Goal: Transaction & Acquisition: Purchase product/service

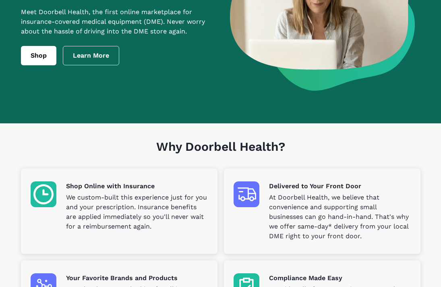
scroll to position [122, 0]
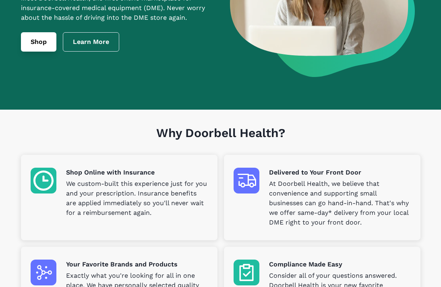
click at [36, 50] on link "Shop" at bounding box center [38, 41] width 35 height 19
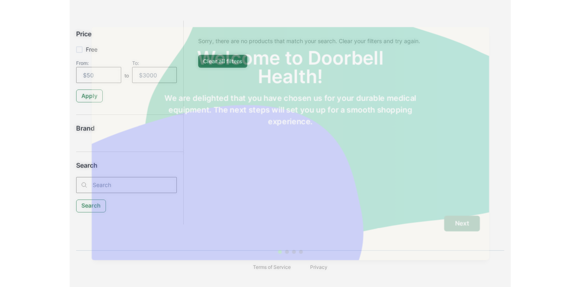
scroll to position [118, 0]
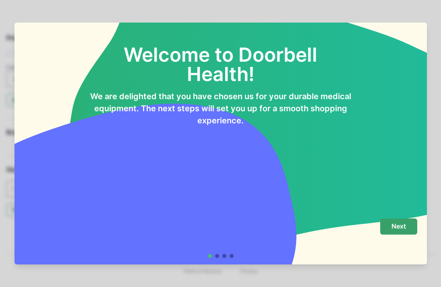
click at [409, 230] on button "Next" at bounding box center [398, 226] width 37 height 16
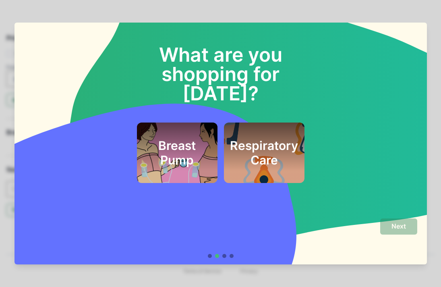
click at [276, 147] on h2 "Respiratory Care" at bounding box center [264, 152] width 68 height 29
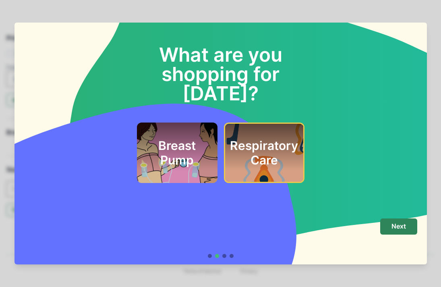
click at [199, 142] on h2 "Breast Pump" at bounding box center [176, 152] width 61 height 29
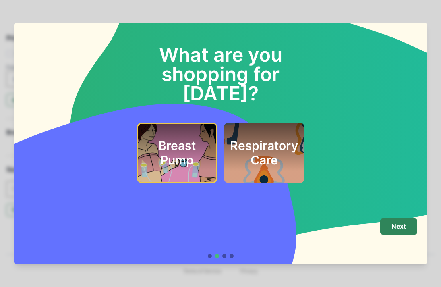
click at [292, 145] on h2 "Respiratory Care" at bounding box center [264, 152] width 68 height 29
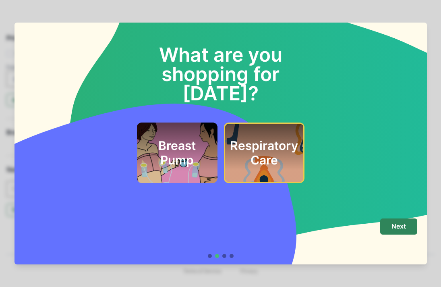
click at [183, 152] on div "Breast Pump" at bounding box center [176, 152] width 61 height 41
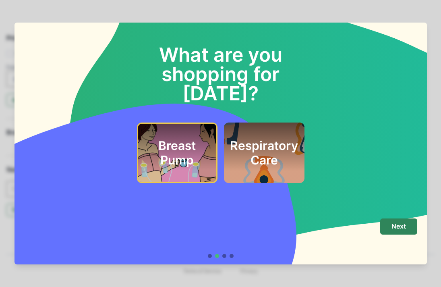
click at [278, 138] on h2 "Respiratory Care" at bounding box center [264, 152] width 68 height 29
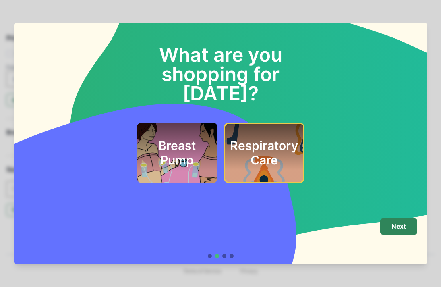
click at [6, 132] on div "What are you shopping for [DATE]? Breast Pump Respiratory Care Next" at bounding box center [220, 143] width 441 height 287
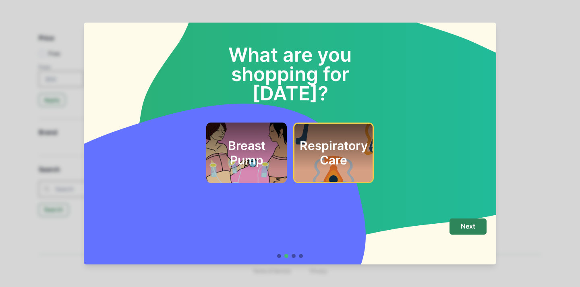
click at [248, 139] on h2 "Breast Pump" at bounding box center [246, 152] width 61 height 29
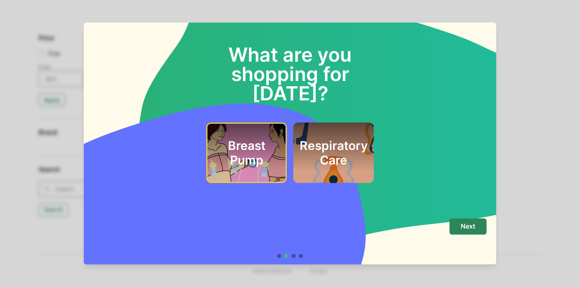
click at [278, 256] on div at bounding box center [279, 256] width 4 height 4
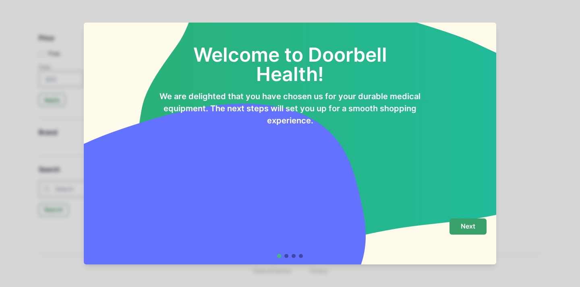
click at [440, 225] on p "Next" at bounding box center [467, 226] width 14 height 8
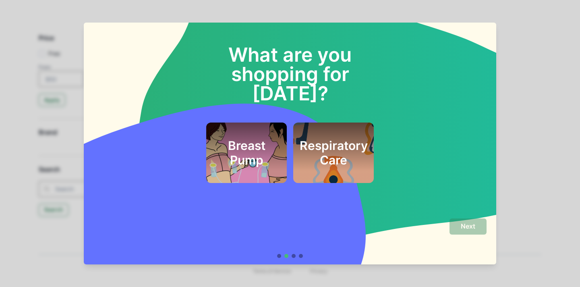
click at [247, 140] on h2 "Breast Pump" at bounding box center [246, 152] width 61 height 29
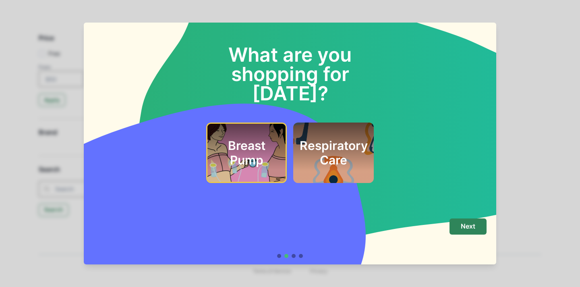
click at [353, 149] on div "Respiratory Care" at bounding box center [333, 152] width 61 height 41
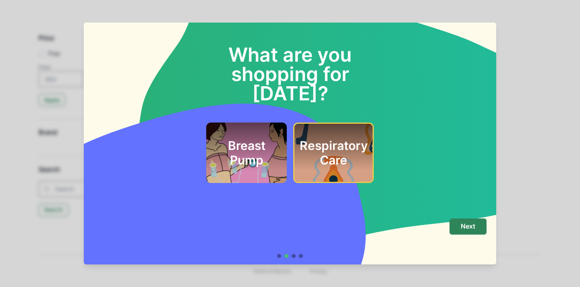
click at [427, 169] on div "What are you shopping for [DATE]? Breast Pump Respiratory Care" at bounding box center [290, 117] width 412 height 189
click at [440, 228] on p "Next" at bounding box center [467, 226] width 14 height 8
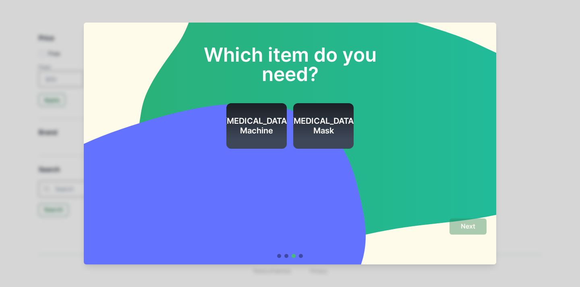
click at [313, 130] on h2 "[MEDICAL_DATA] Mask" at bounding box center [323, 125] width 66 height 19
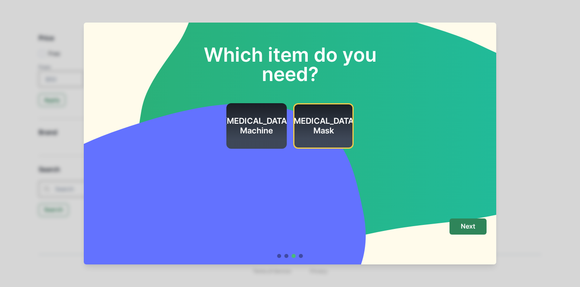
click at [258, 117] on h2 "[MEDICAL_DATA] Machine" at bounding box center [256, 125] width 66 height 19
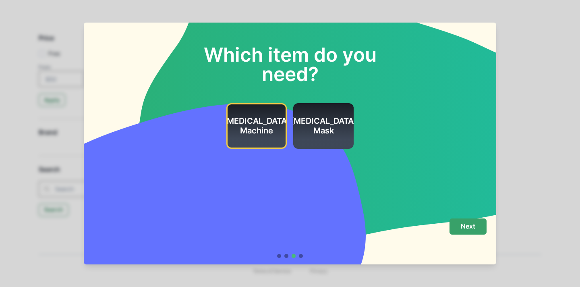
click at [440, 226] on button "Next" at bounding box center [467, 226] width 37 height 16
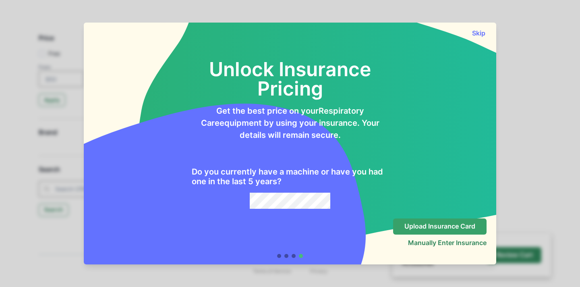
click at [434, 225] on p "Upload Insurance Card" at bounding box center [439, 226] width 71 height 8
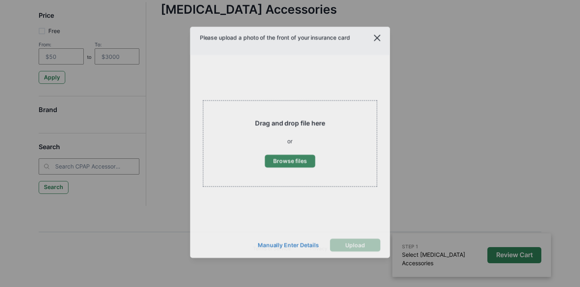
scroll to position [96, 0]
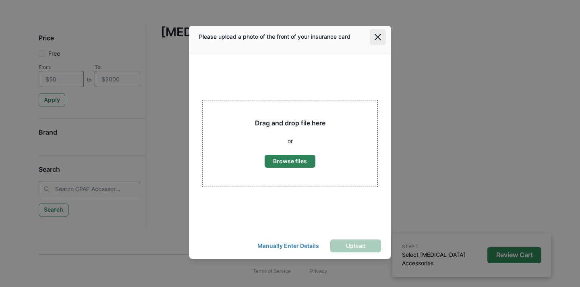
click at [378, 39] on icon "Close" at bounding box center [377, 37] width 6 height 6
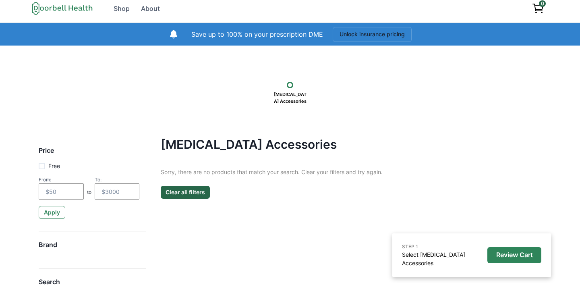
scroll to position [0, 0]
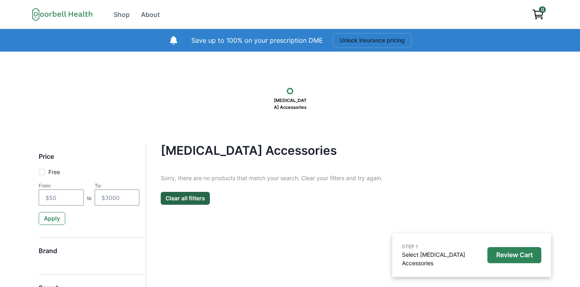
click at [341, 111] on div "[MEDICAL_DATA] Accessories" at bounding box center [289, 97] width 523 height 35
click at [76, 14] on icon at bounding box center [62, 14] width 60 height 13
click at [66, 13] on icon at bounding box center [62, 14] width 60 height 13
click at [357, 42] on button "Unlock insurance pricing" at bounding box center [371, 40] width 79 height 15
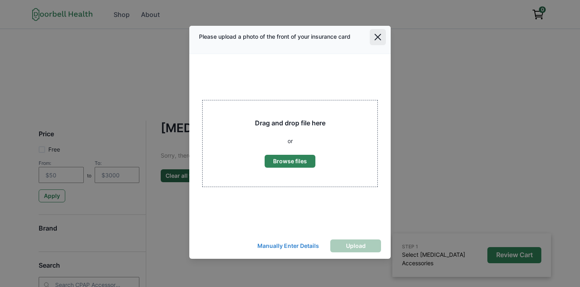
click at [379, 40] on button "Close" at bounding box center [377, 37] width 16 height 16
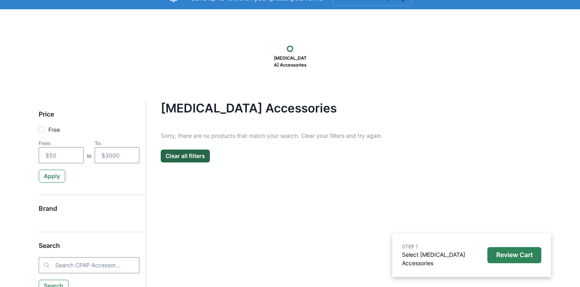
scroll to position [83, 0]
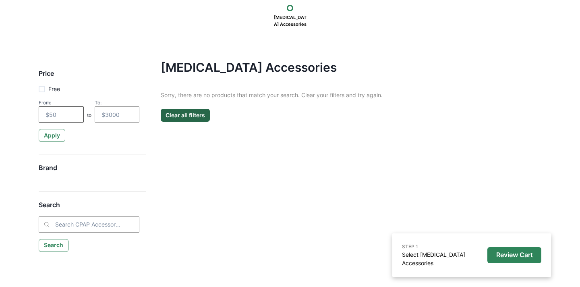
click at [44, 112] on input "number" at bounding box center [61, 114] width 45 height 16
type input "0"
type input "5"
click at [327, 177] on div "[MEDICAL_DATA] Accessories Filter Clear all Price Free From: to To: Apply Brand…" at bounding box center [343, 140] width 395 height 161
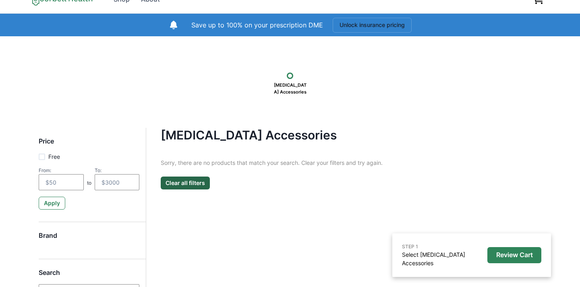
scroll to position [0, 0]
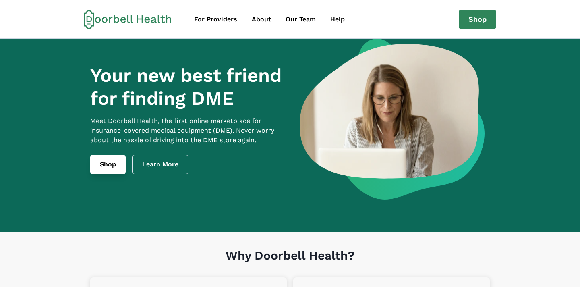
click at [115, 170] on link "Shop" at bounding box center [107, 164] width 35 height 19
click at [118, 165] on link "Shop" at bounding box center [107, 164] width 35 height 19
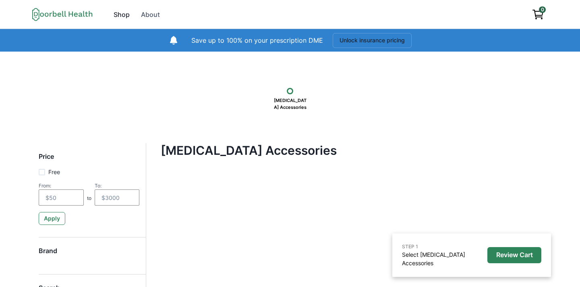
click at [121, 14] on div "Shop" at bounding box center [121, 15] width 16 height 10
click at [191, 193] on button "Clear all filters" at bounding box center [185, 198] width 49 height 13
click at [200, 200] on button "Clear all filters" at bounding box center [185, 198] width 49 height 13
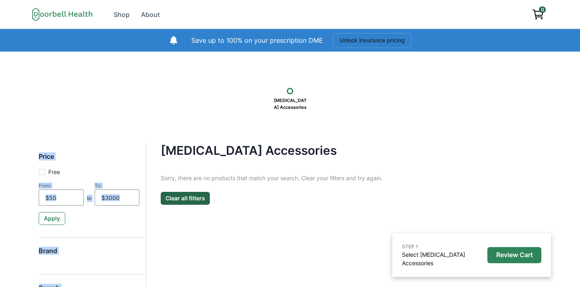
drag, startPoint x: 337, startPoint y: 139, endPoint x: 299, endPoint y: 115, distance: 45.2
click at [299, 112] on div "STEP 1 Select [MEDICAL_DATA] Accessories Review Cart [MEDICAL_DATA] Accessories…" at bounding box center [290, 206] width 580 height 308
click at [303, 188] on div "Sorry, there are no products that match your search. Clear your filters and try…" at bounding box center [344, 188] width 366 height 31
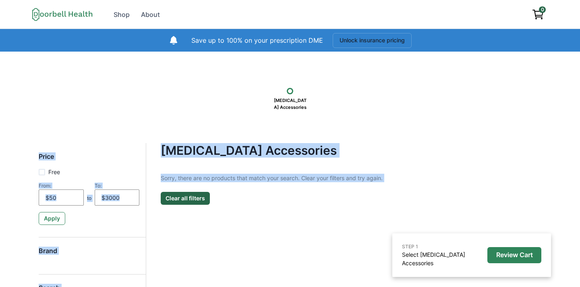
drag, startPoint x: 375, startPoint y: 198, endPoint x: 350, endPoint y: 107, distance: 95.0
click at [350, 107] on div "STEP 1 Select [MEDICAL_DATA] Accessories Review Cart [MEDICAL_DATA] Accessories…" at bounding box center [290, 206] width 580 height 308
click at [354, 115] on div "STEP 1 Select [MEDICAL_DATA] Accessories Review Cart [MEDICAL_DATA] Accessories…" at bounding box center [290, 206] width 580 height 308
drag, startPoint x: 382, startPoint y: 186, endPoint x: 367, endPoint y: 111, distance: 75.5
click at [367, 111] on div "STEP 1 Select [MEDICAL_DATA] Accessories Review Cart [MEDICAL_DATA] Accessories…" at bounding box center [290, 206] width 580 height 308
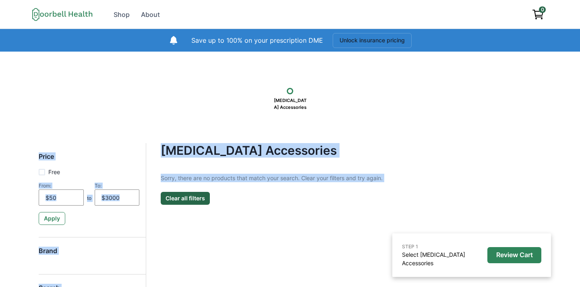
click at [367, 111] on div "[MEDICAL_DATA] Accessories" at bounding box center [289, 97] width 523 height 35
drag, startPoint x: 367, startPoint y: 112, endPoint x: 394, endPoint y: 190, distance: 82.7
click at [396, 190] on div "STEP 1 Select [MEDICAL_DATA] Accessories Review Cart [MEDICAL_DATA] Accessories…" at bounding box center [290, 206] width 580 height 308
click at [394, 189] on div "Sorry, there are no products that match your search. Clear your filters and try…" at bounding box center [344, 188] width 366 height 31
drag, startPoint x: 394, startPoint y: 187, endPoint x: 394, endPoint y: 120, distance: 67.6
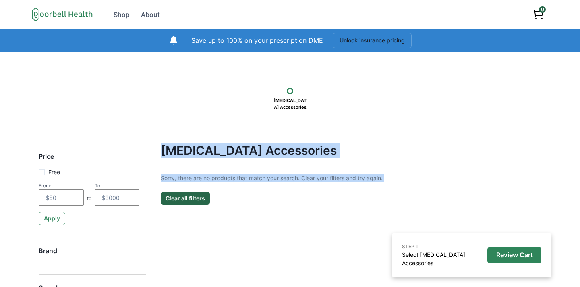
click at [394, 120] on div "STEP 1 Select [MEDICAL_DATA] Accessories Review Cart [MEDICAL_DATA] Accessories…" at bounding box center [290, 206] width 580 height 308
drag, startPoint x: 389, startPoint y: 193, endPoint x: 388, endPoint y: 74, distance: 119.5
click at [388, 74] on div "STEP 1 Select [MEDICAL_DATA] Accessories Review Cart [MEDICAL_DATA] Accessories…" at bounding box center [290, 206] width 580 height 308
